Goal: Find contact information: Find contact information

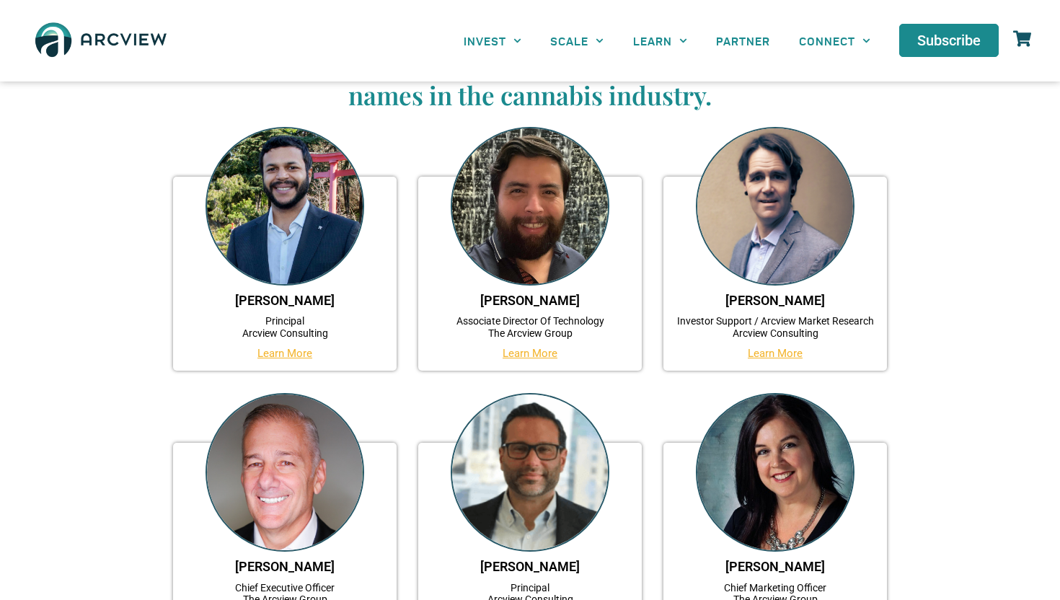
scroll to position [102, 0]
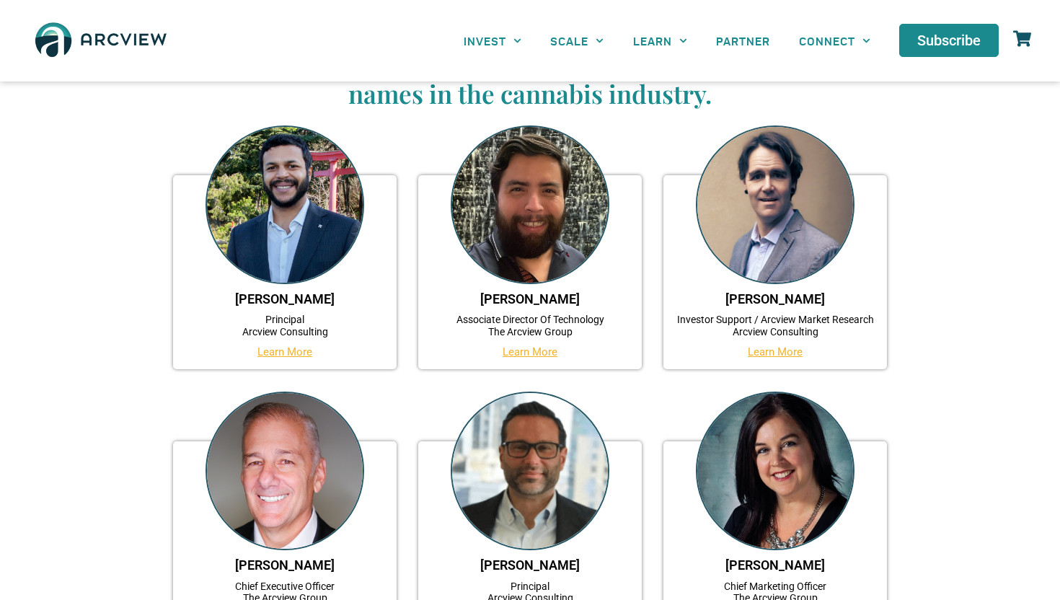
click at [142, 44] on img at bounding box center [101, 40] width 144 height 53
click at [280, 213] on img at bounding box center [284, 204] width 159 height 159
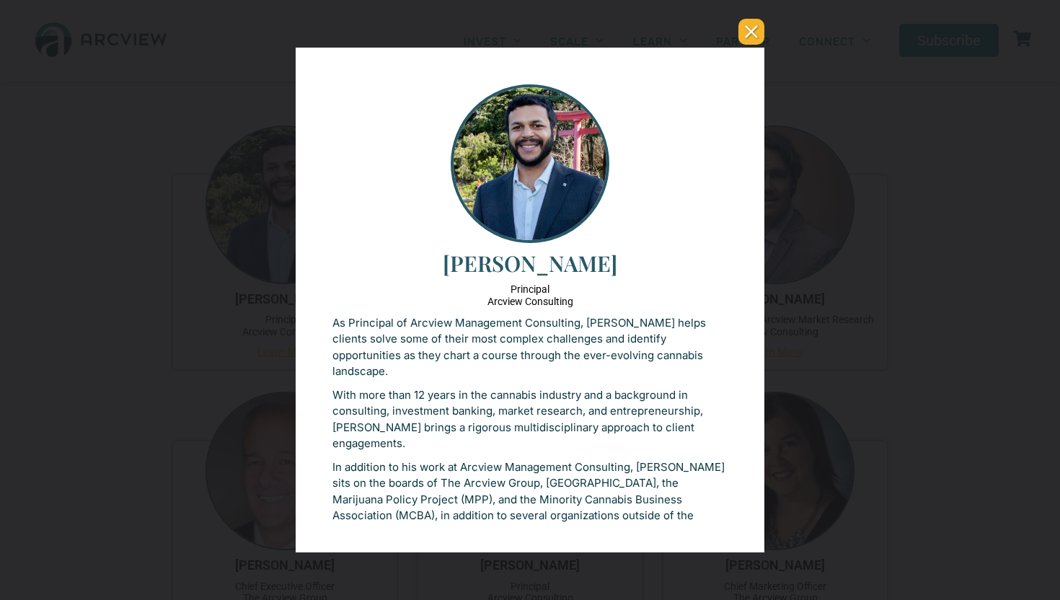
scroll to position [0, 0]
drag, startPoint x: 614, startPoint y: 267, endPoint x: 425, endPoint y: 265, distance: 188.9
click at [425, 265] on h3 "[PERSON_NAME]" at bounding box center [529, 263] width 395 height 26
copy h3 "[PERSON_NAME]"
click at [756, 32] on button "You can close this modal content with the ESC key" at bounding box center [751, 32] width 26 height 26
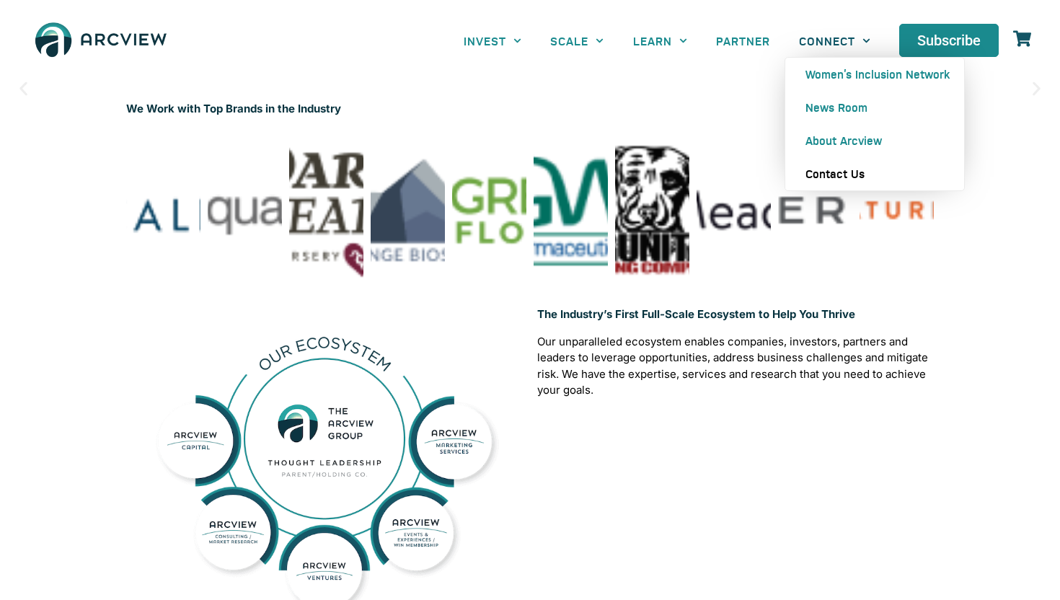
click at [821, 169] on link "Contact Us" at bounding box center [874, 173] width 179 height 33
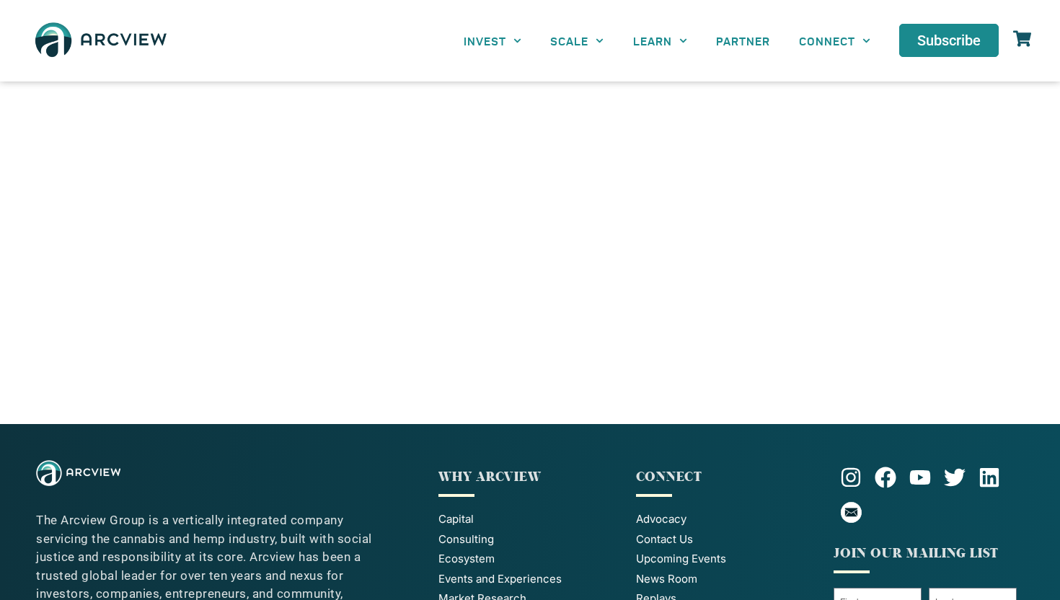
scroll to position [661, 0]
